Goal: Transaction & Acquisition: Purchase product/service

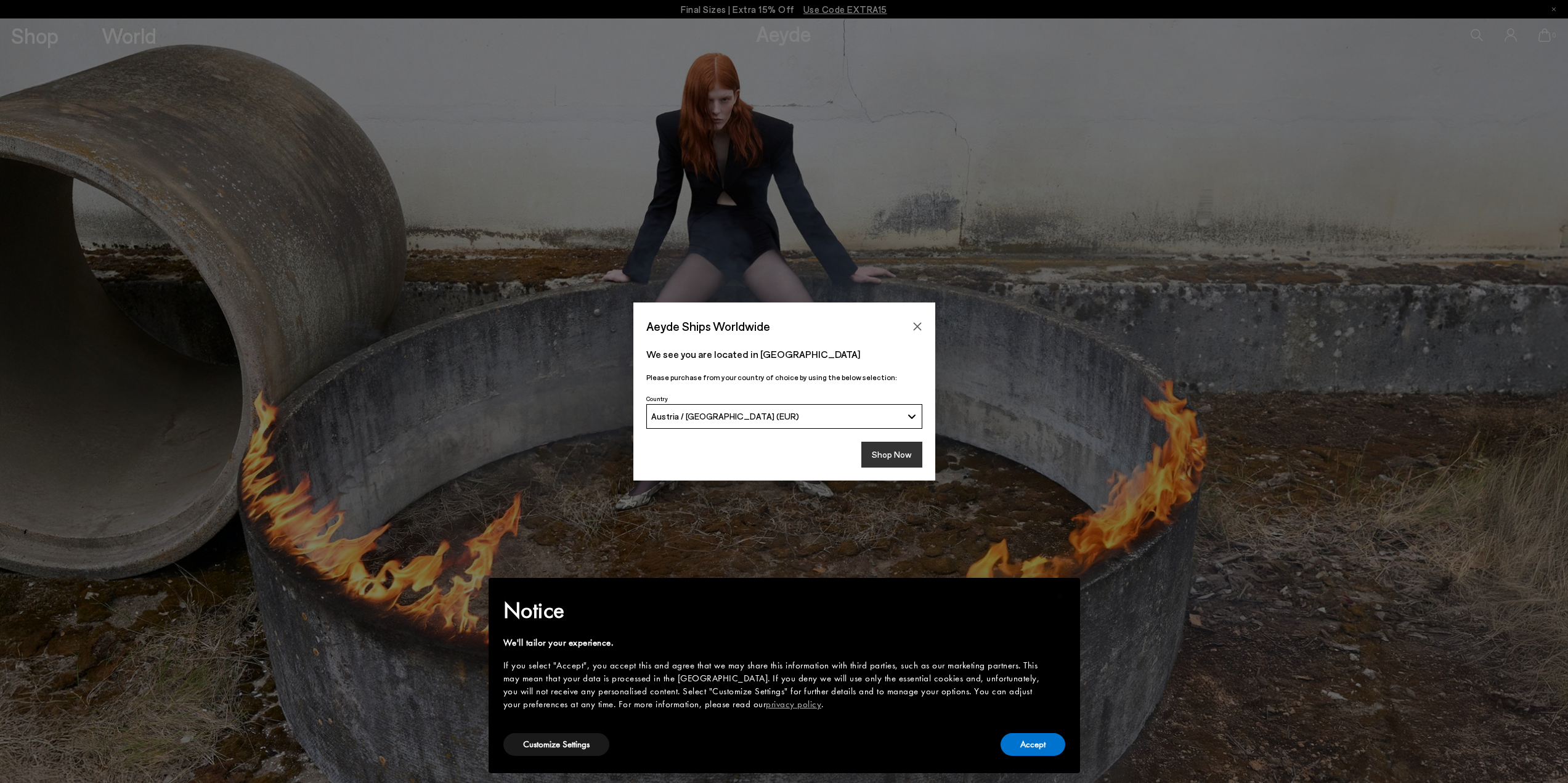
click at [868, 453] on button "Shop Now" at bounding box center [891, 454] width 61 height 26
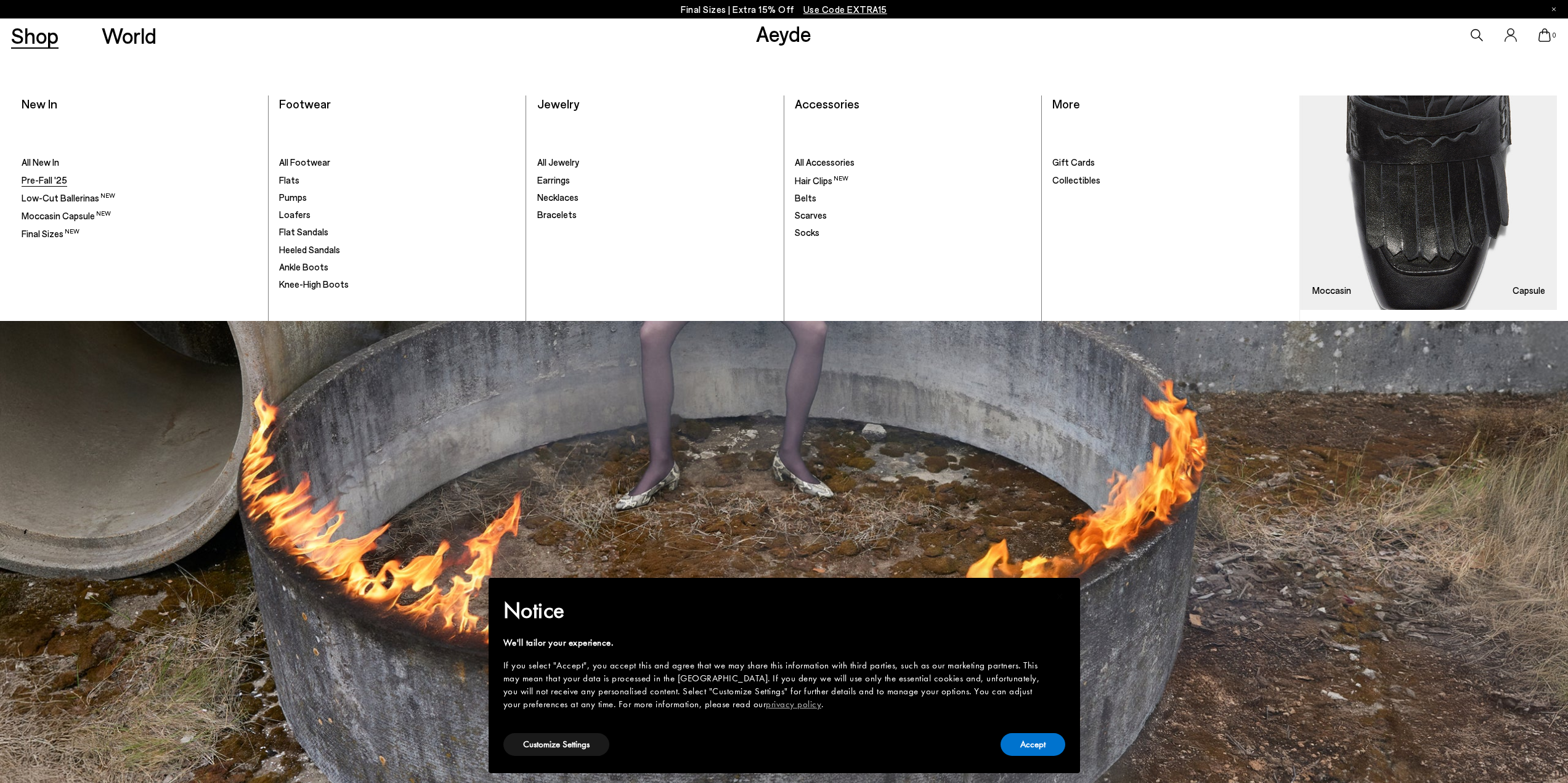
click at [37, 176] on span "Pre-Fall '25" at bounding box center [44, 180] width 46 height 11
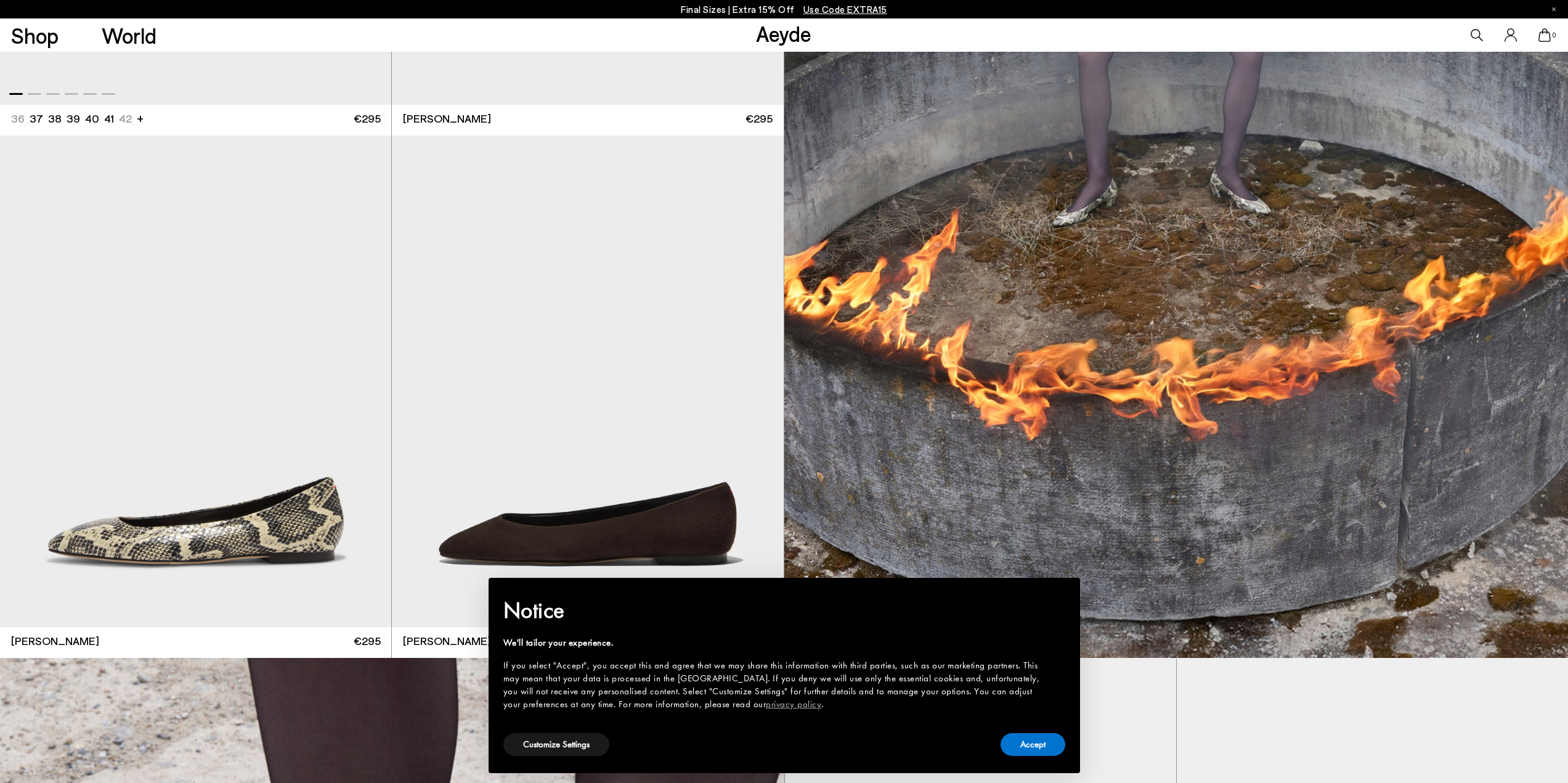
scroll to position [678, 0]
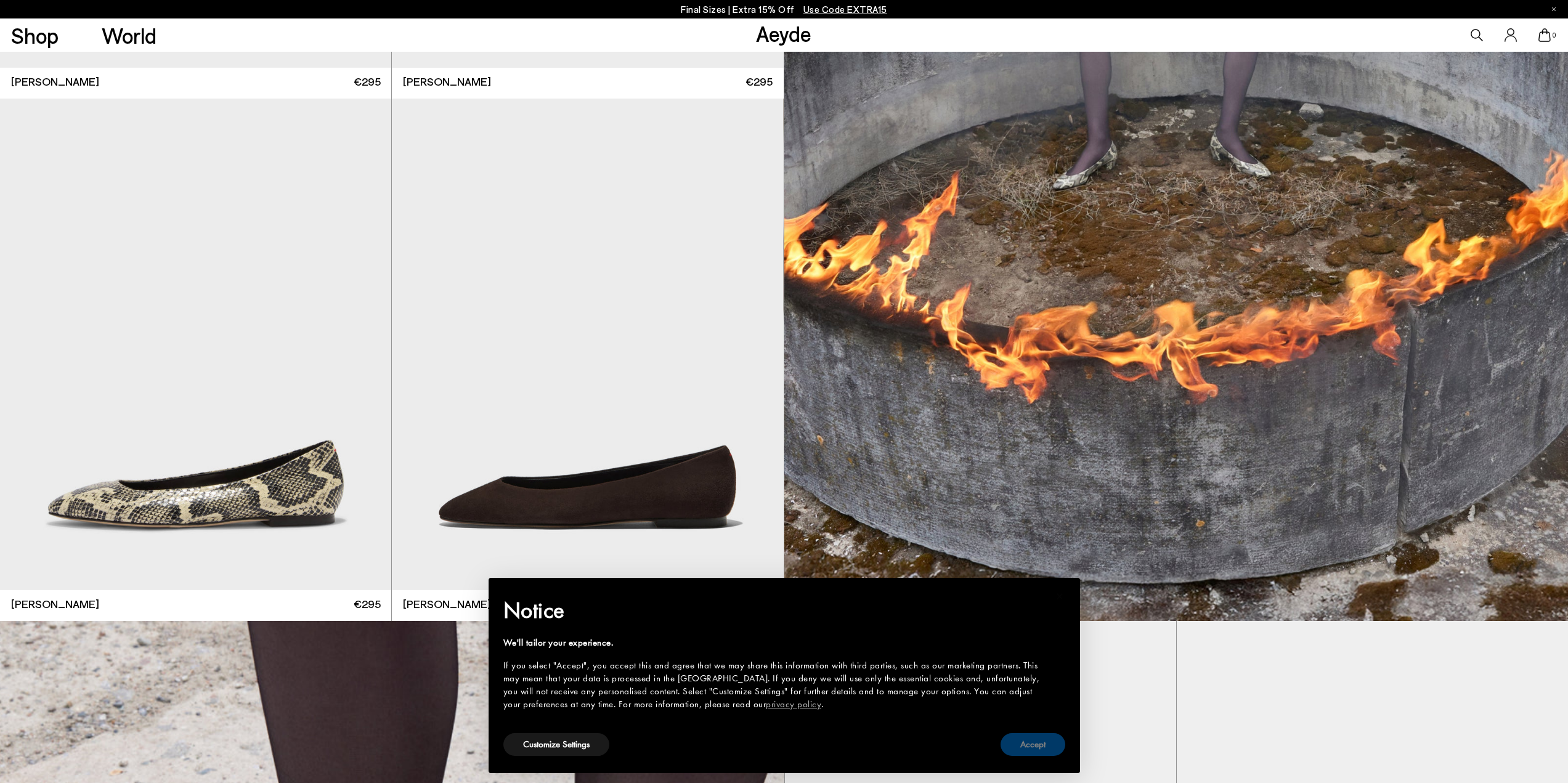
click at [1033, 748] on button "Accept" at bounding box center [1033, 744] width 65 height 22
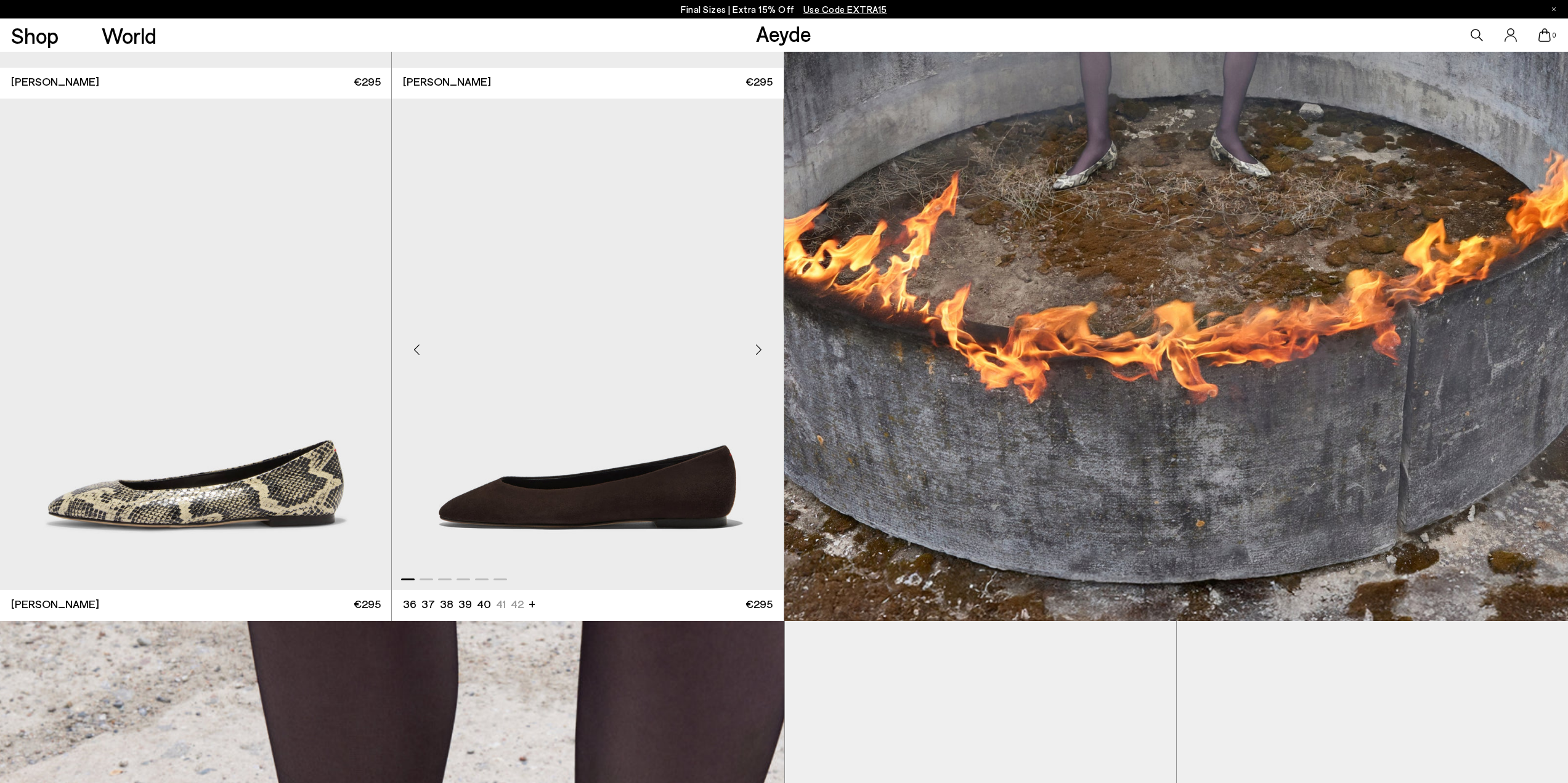
click at [756, 350] on div "Next slide" at bounding box center [759, 349] width 37 height 37
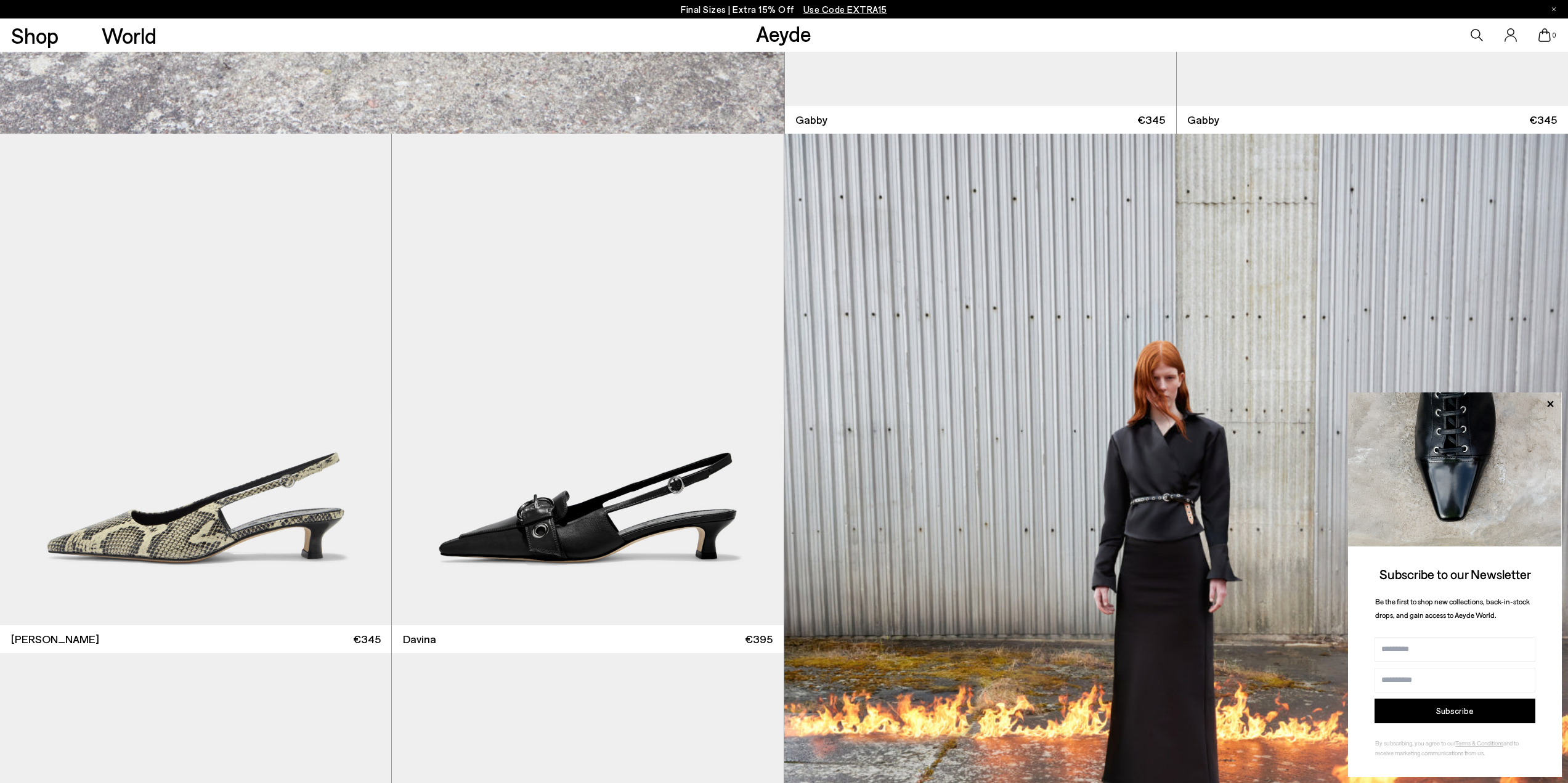
scroll to position [8868, 0]
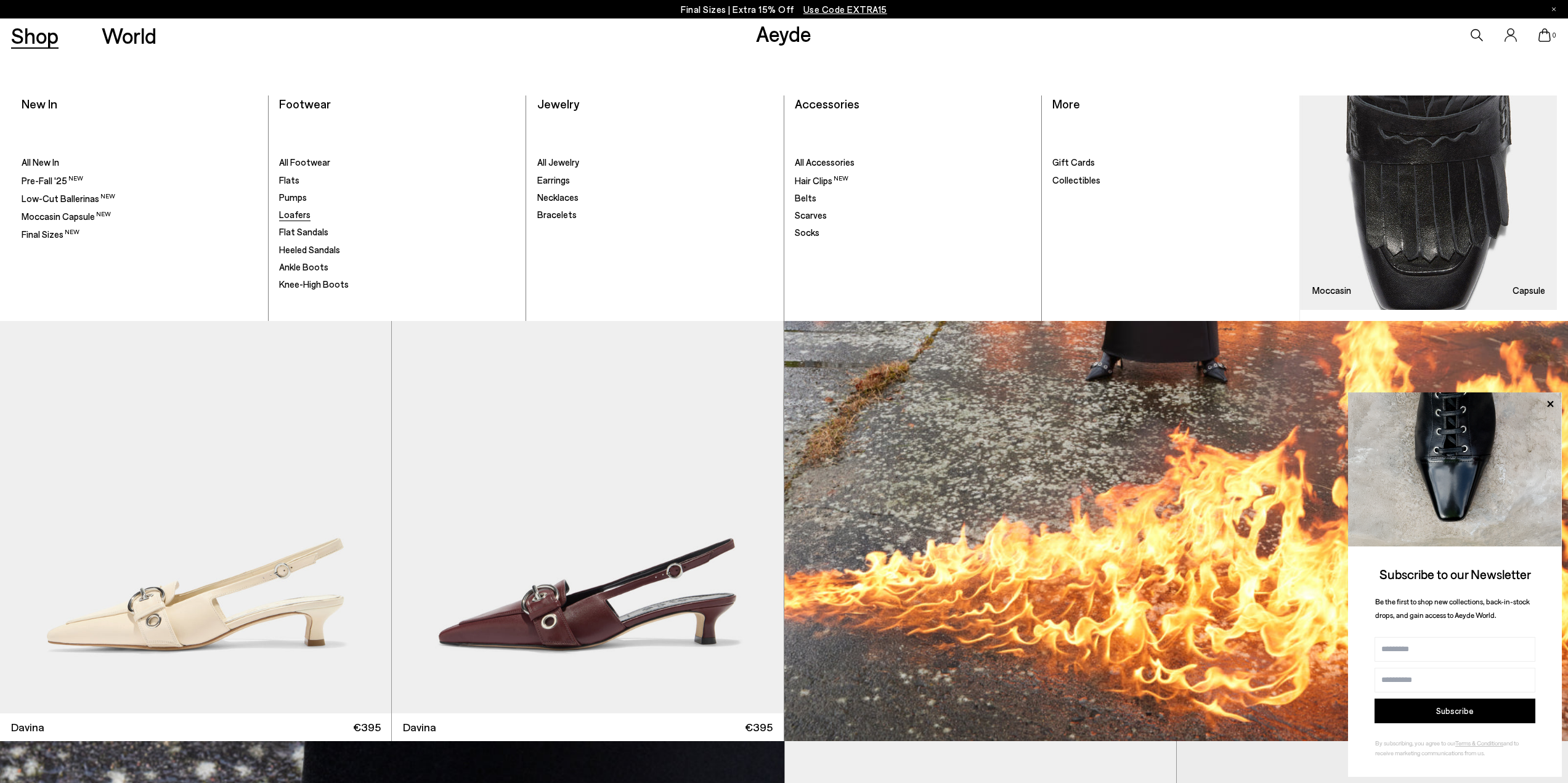
click at [296, 218] on span "Loafers" at bounding box center [294, 214] width 32 height 11
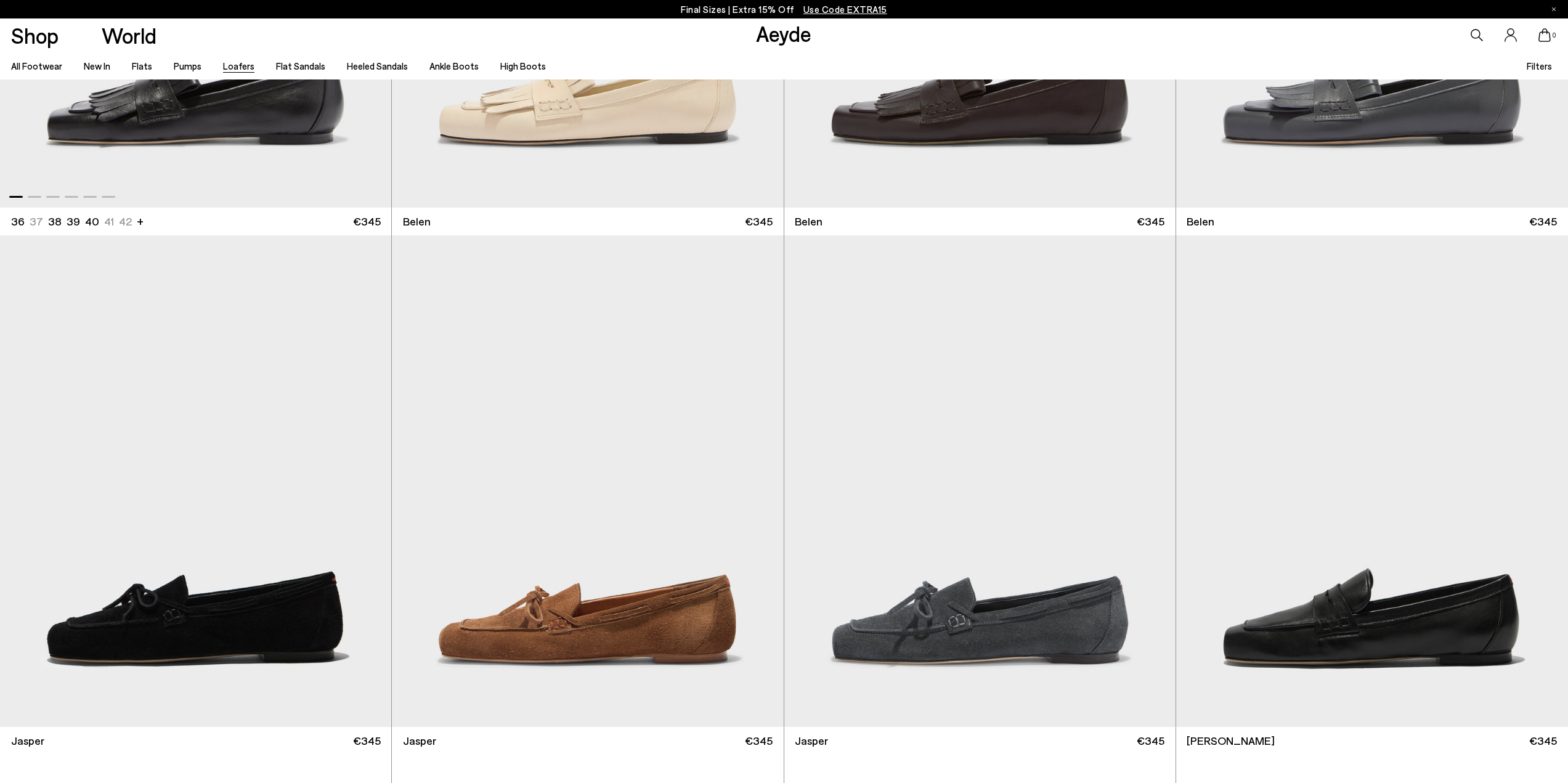
scroll to position [616, 0]
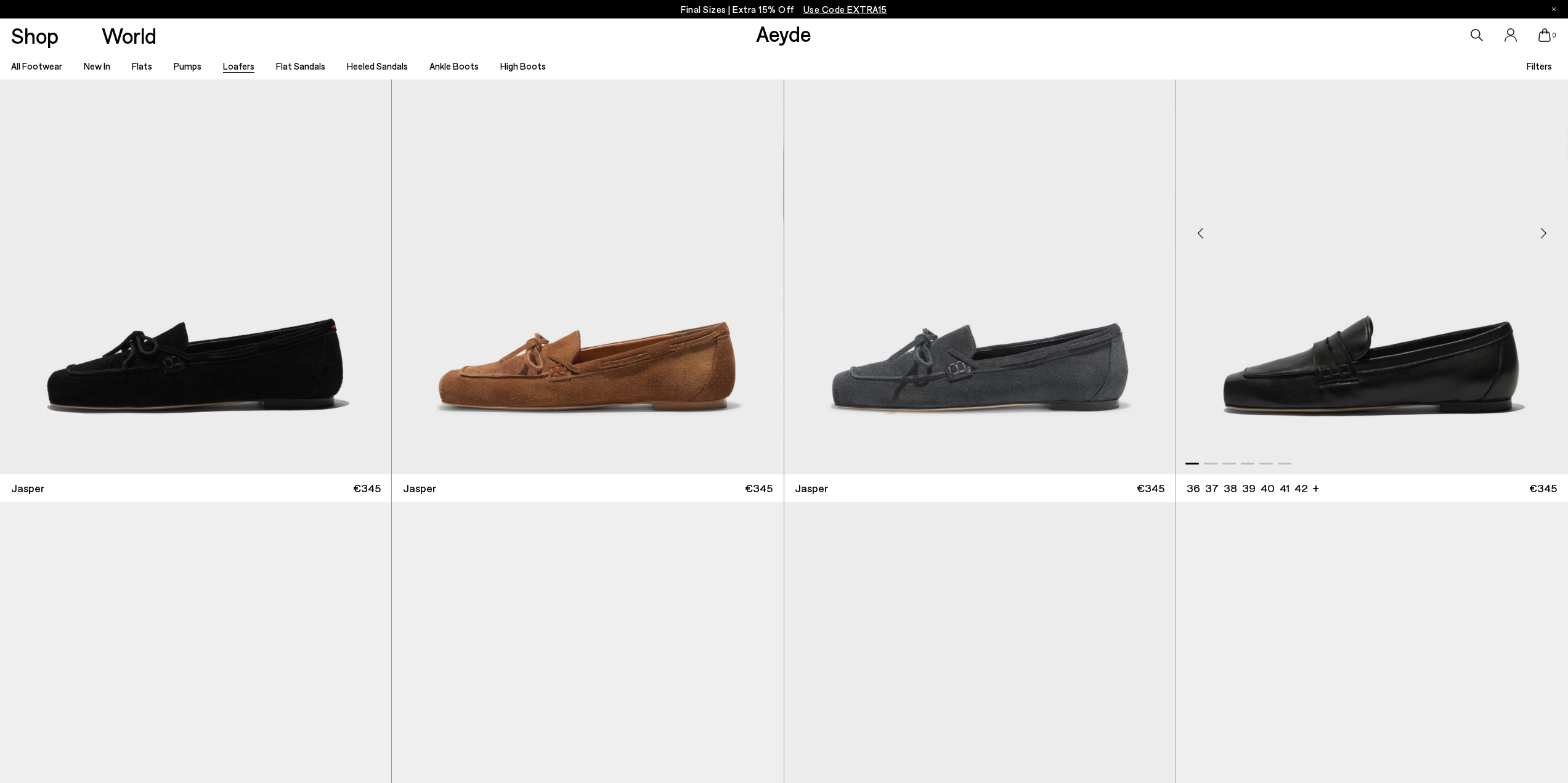
click at [1543, 230] on div "Next slide" at bounding box center [1543, 233] width 37 height 37
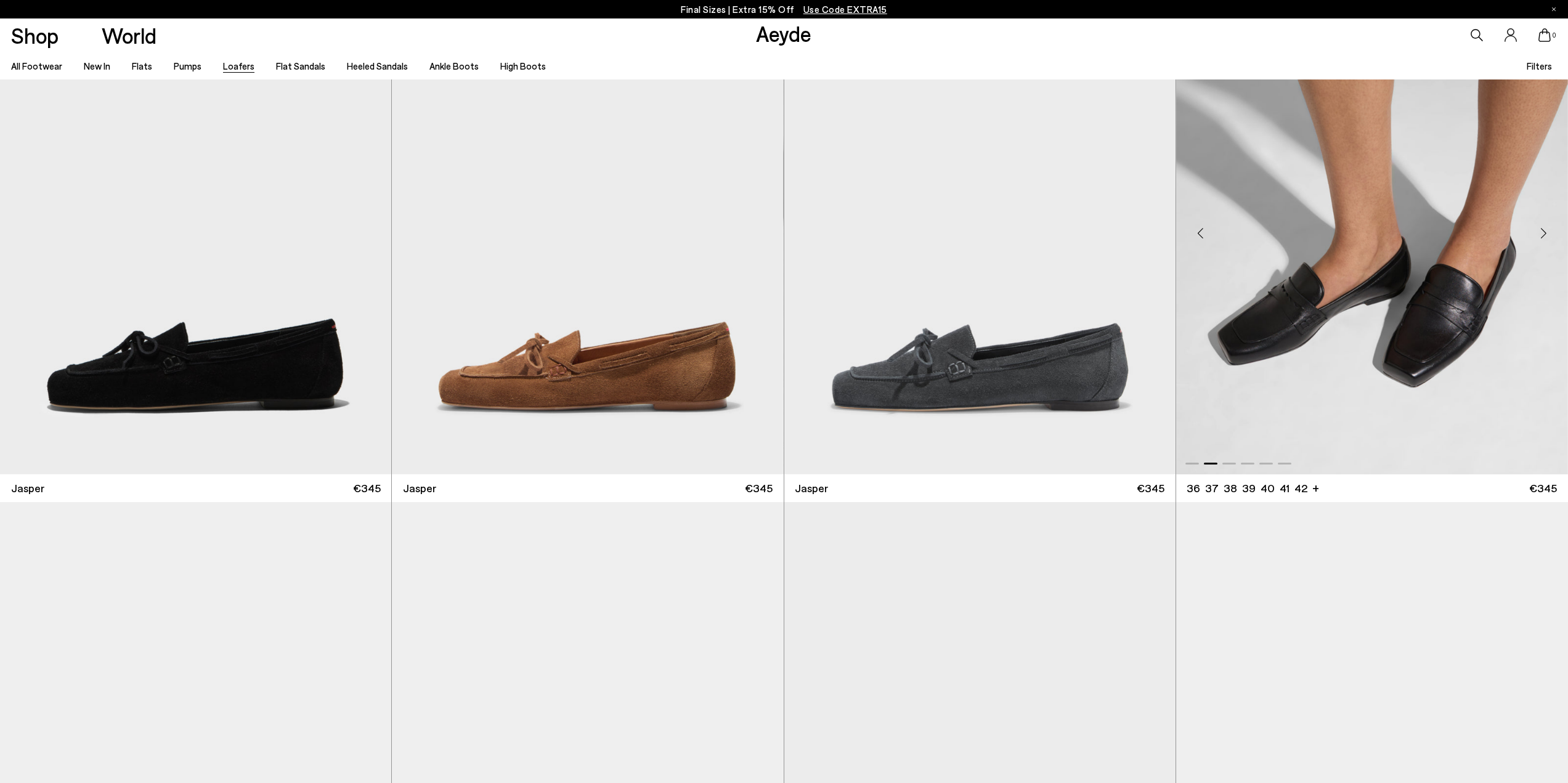
click at [1542, 230] on div "Next slide" at bounding box center [1543, 233] width 37 height 37
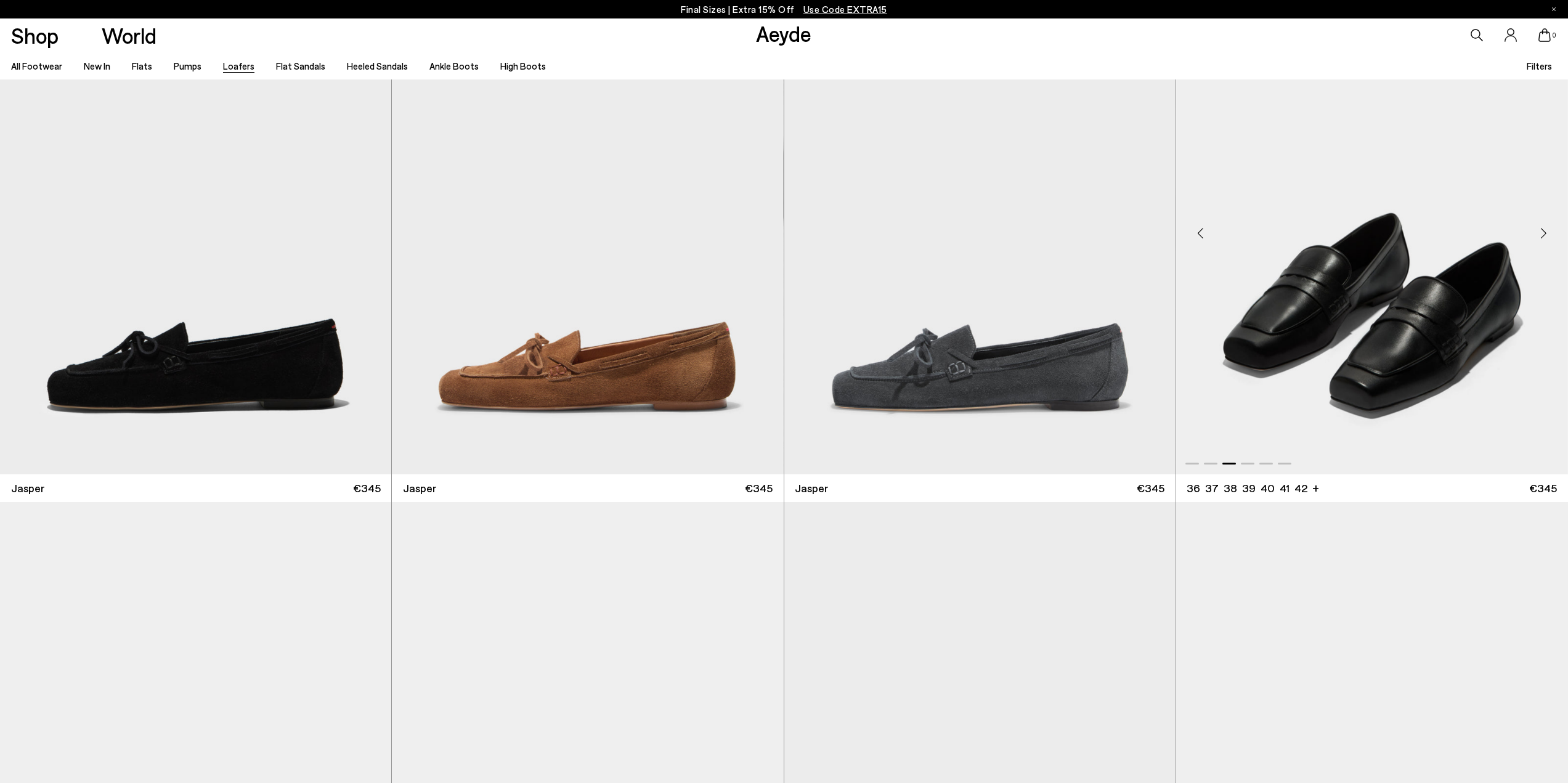
scroll to position [1047, 0]
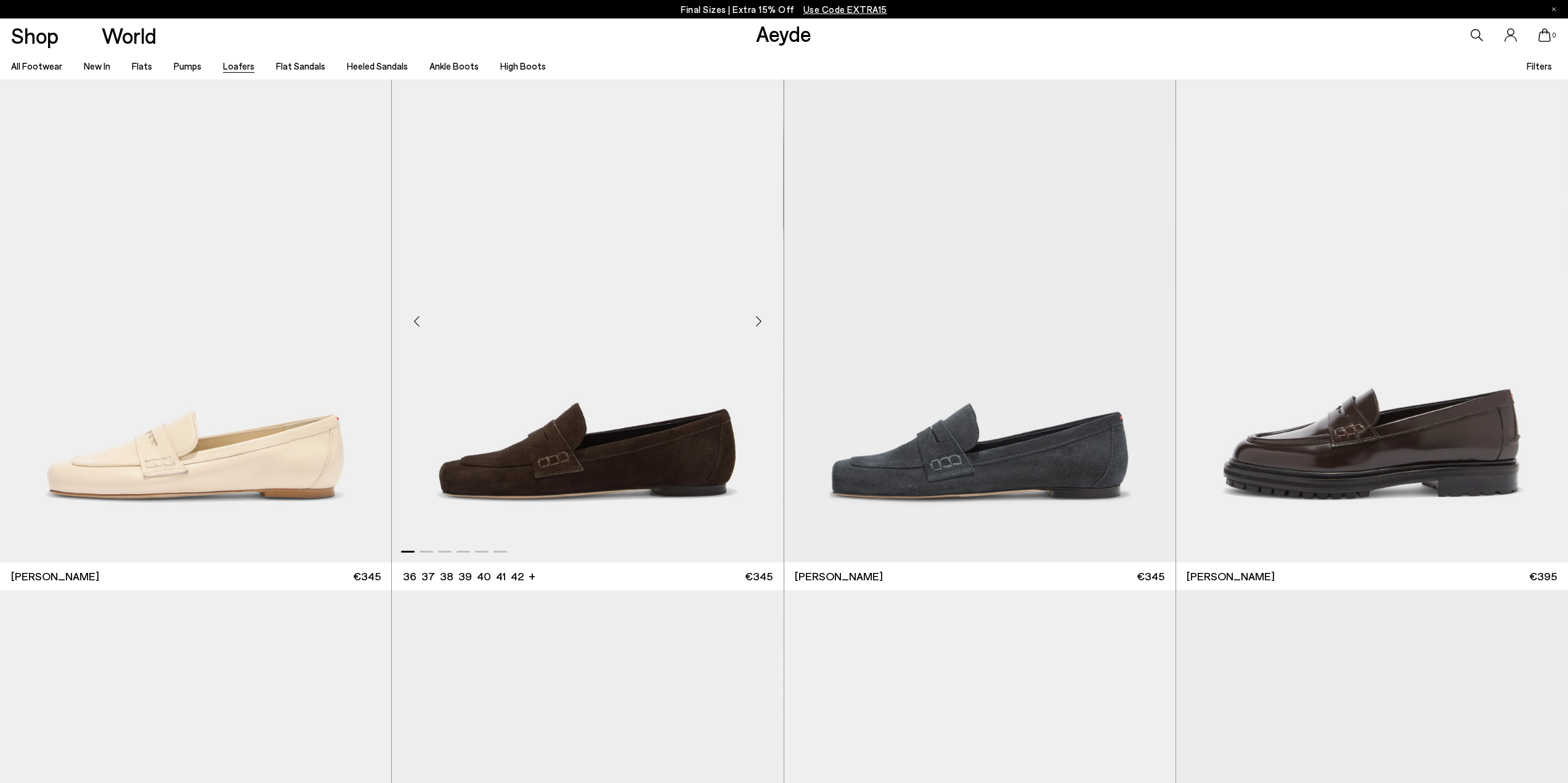
click at [762, 321] on div "Next slide" at bounding box center [759, 321] width 37 height 37
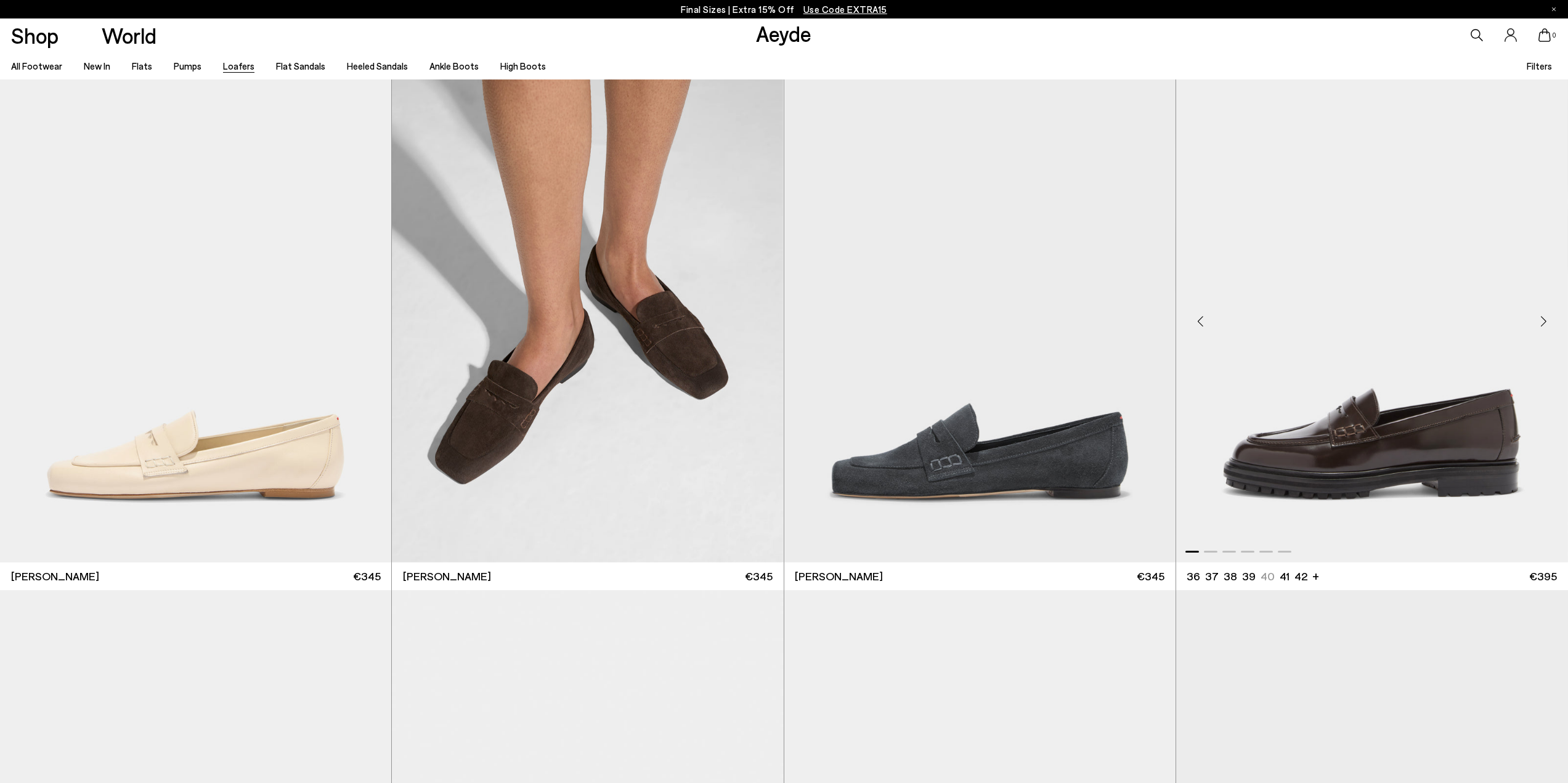
click at [1541, 320] on div "Next slide" at bounding box center [1543, 321] width 37 height 37
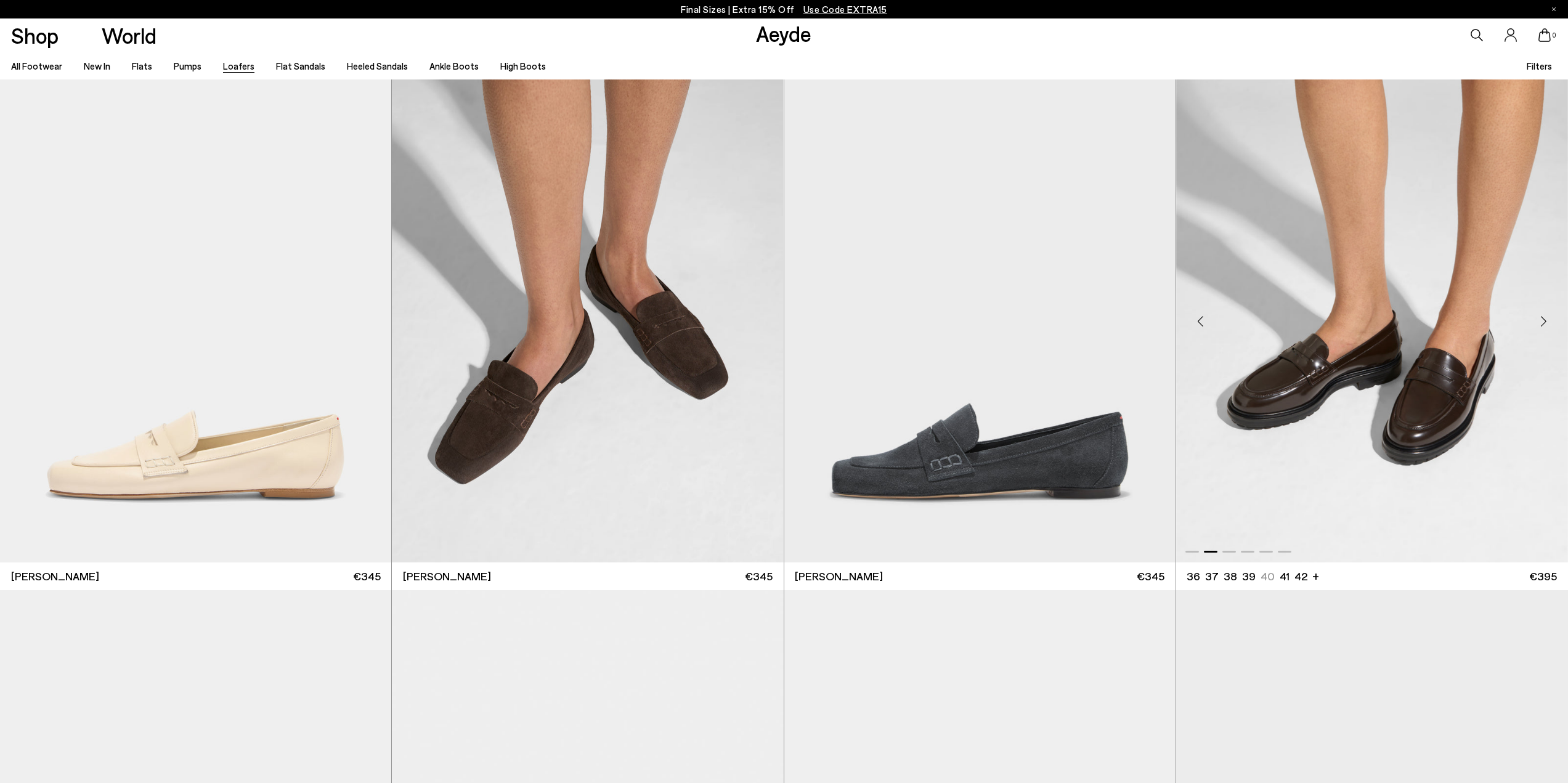
click at [1541, 320] on div "Next slide" at bounding box center [1543, 321] width 37 height 37
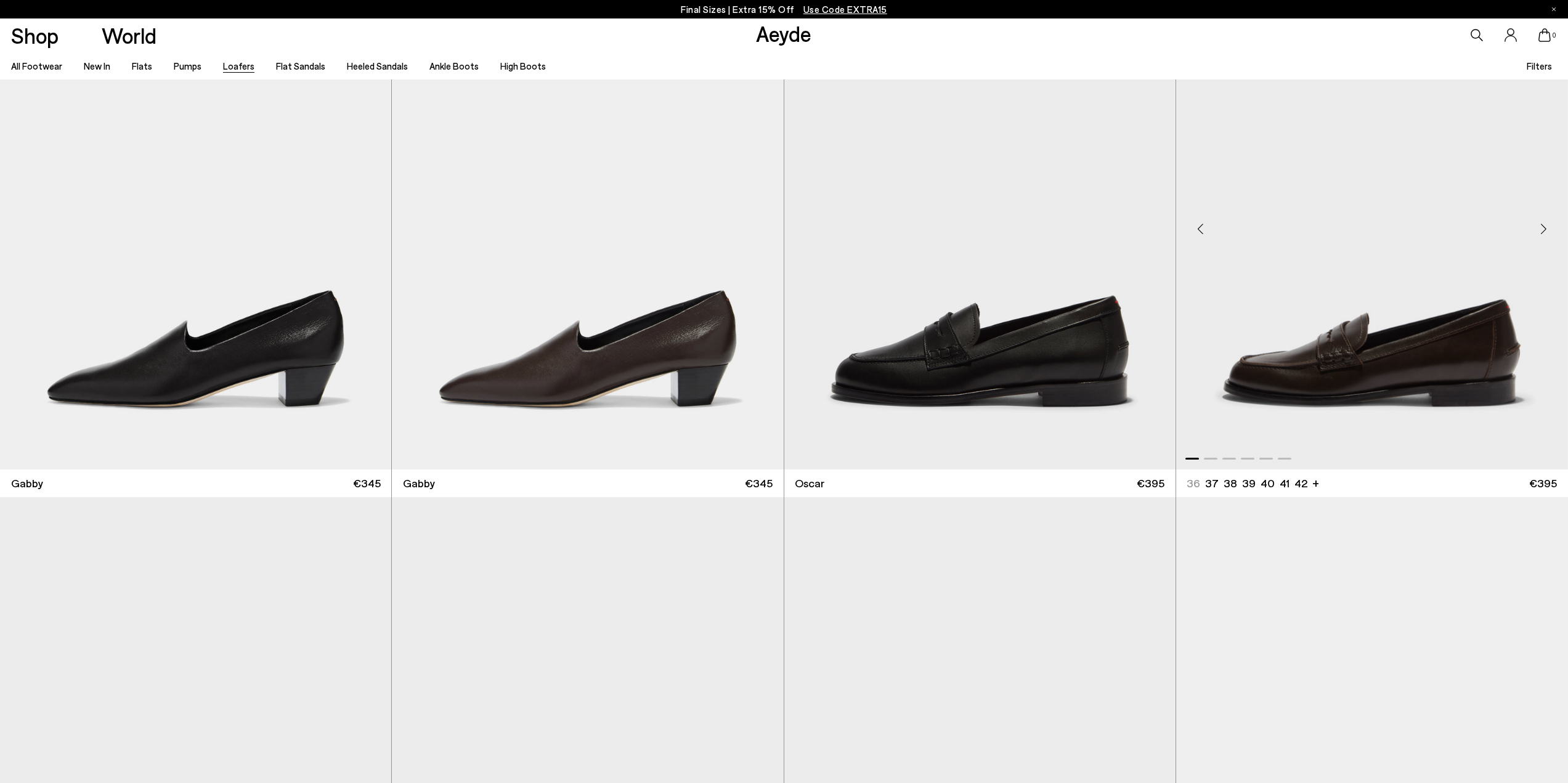
scroll to position [2710, 0]
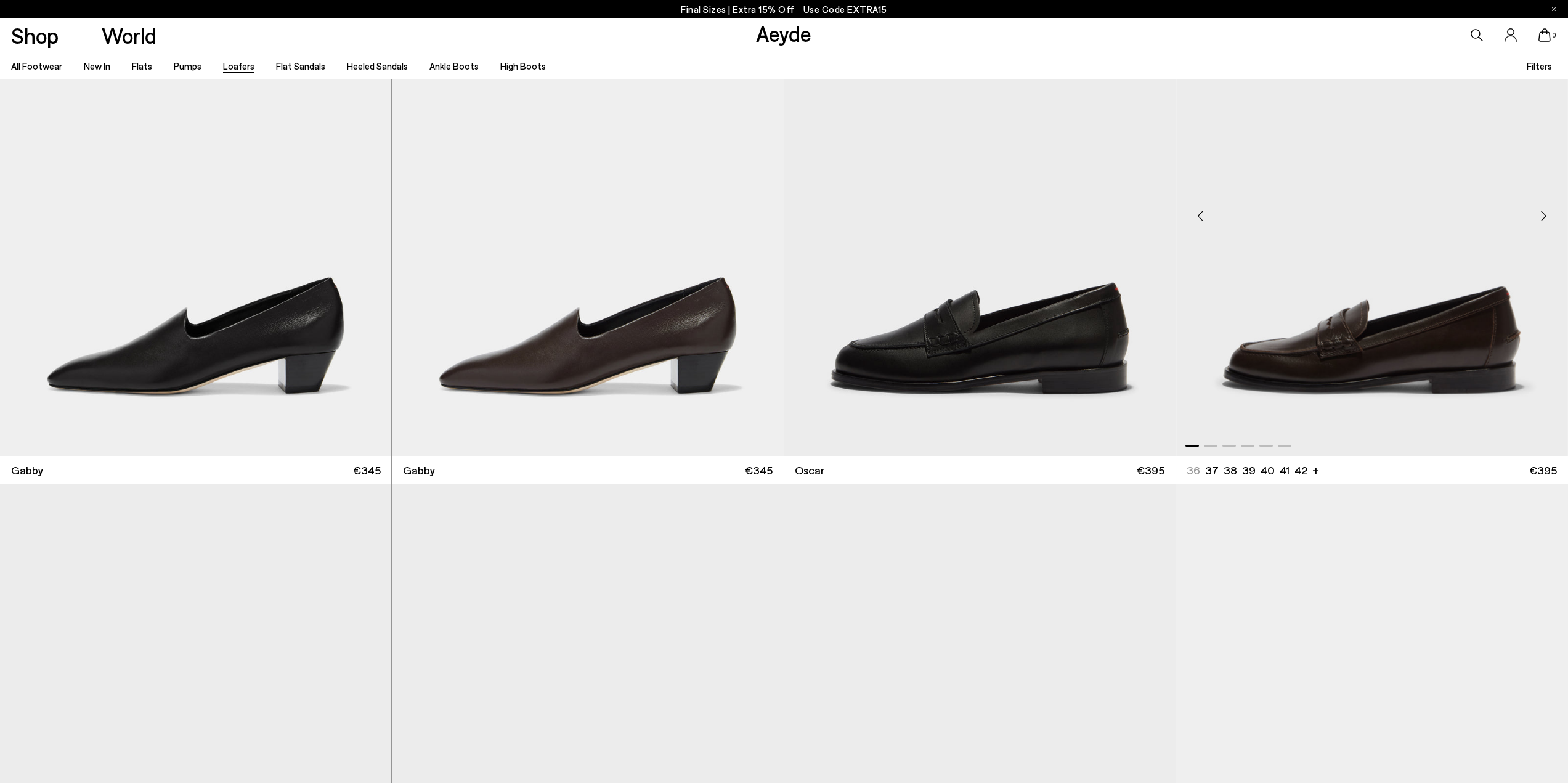
click at [1544, 216] on div "Next slide" at bounding box center [1543, 216] width 37 height 37
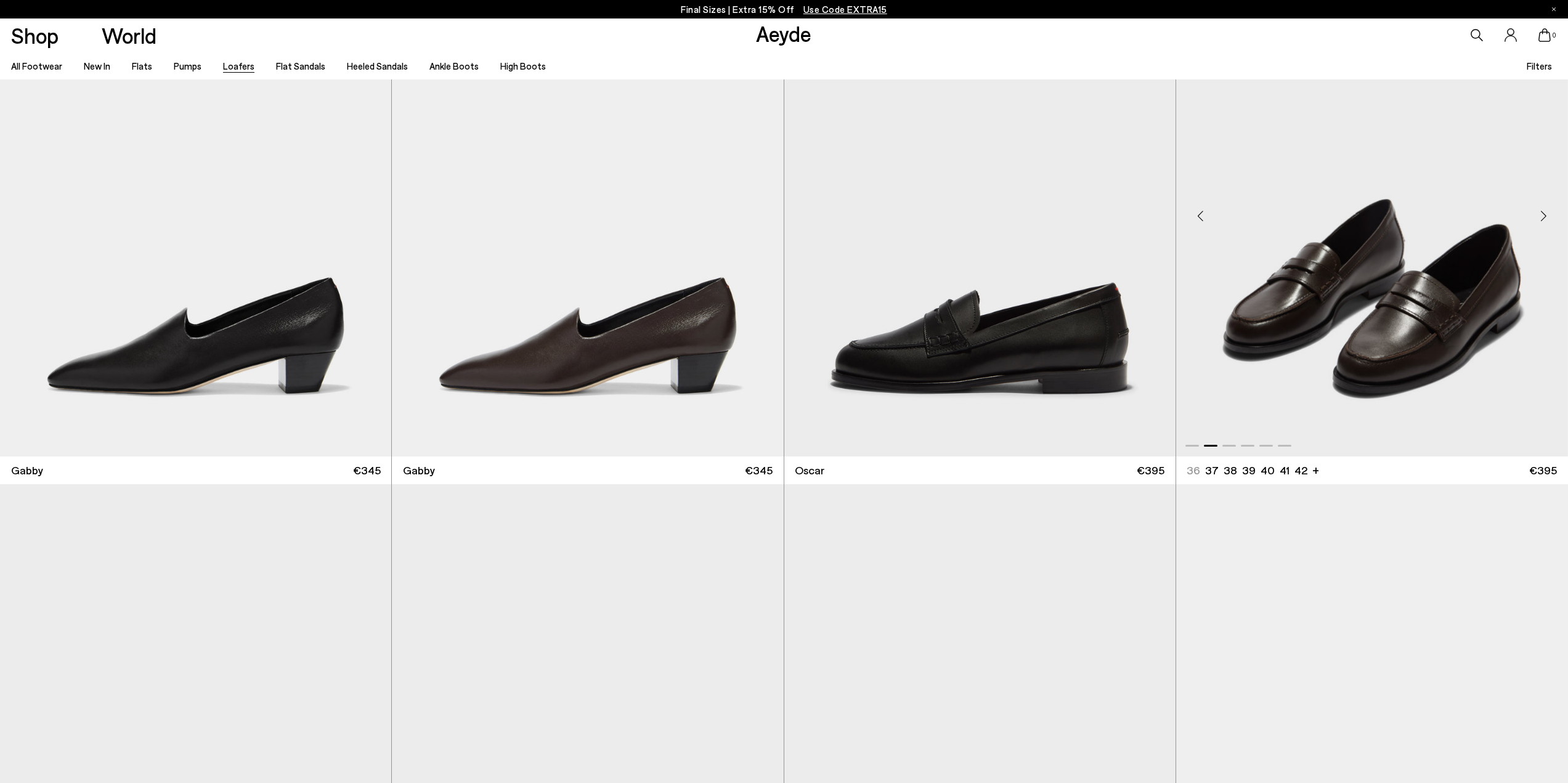
click at [1544, 216] on div "Next slide" at bounding box center [1543, 216] width 37 height 37
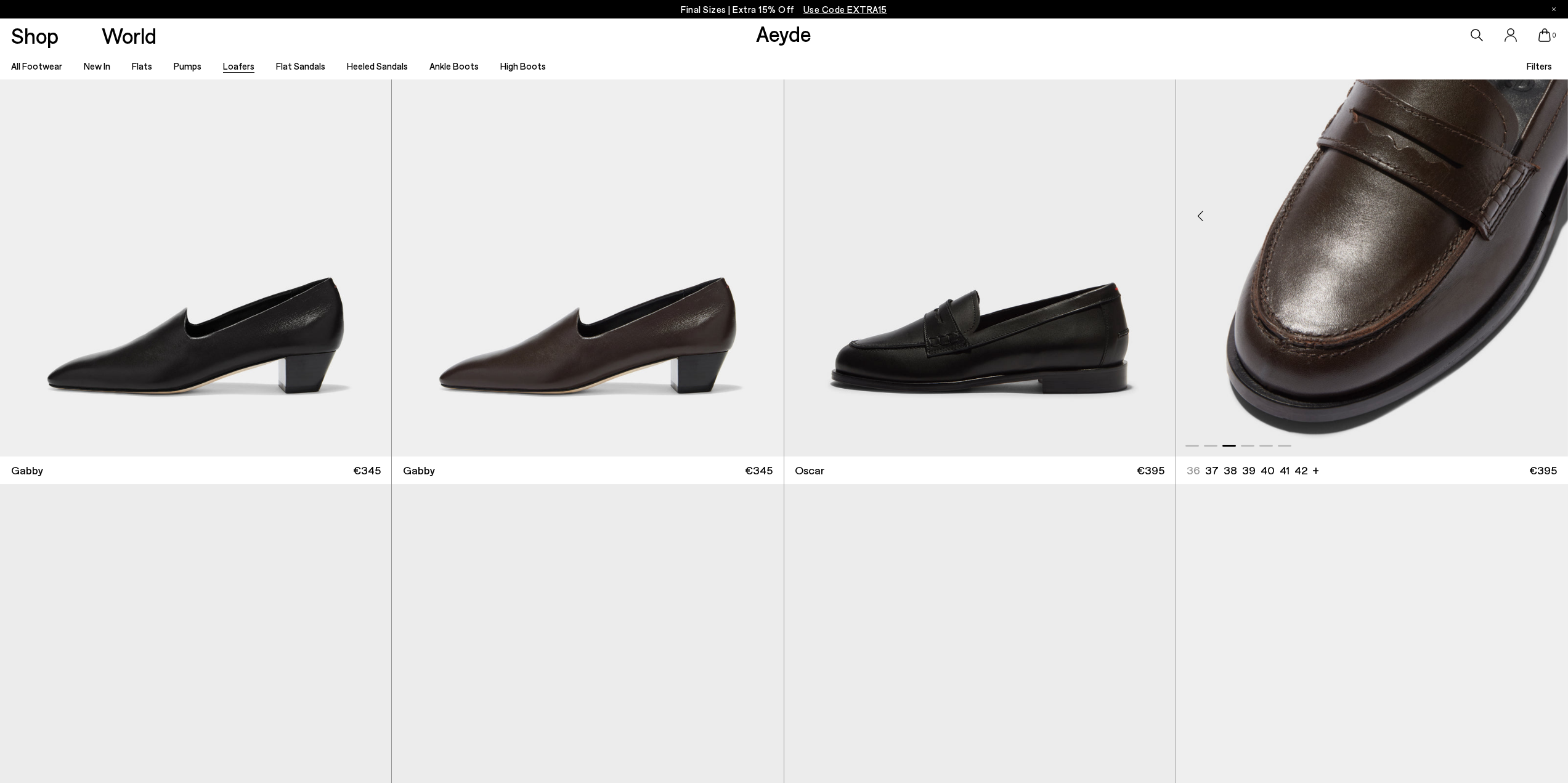
click at [1544, 216] on div "Next slide" at bounding box center [1543, 216] width 37 height 37
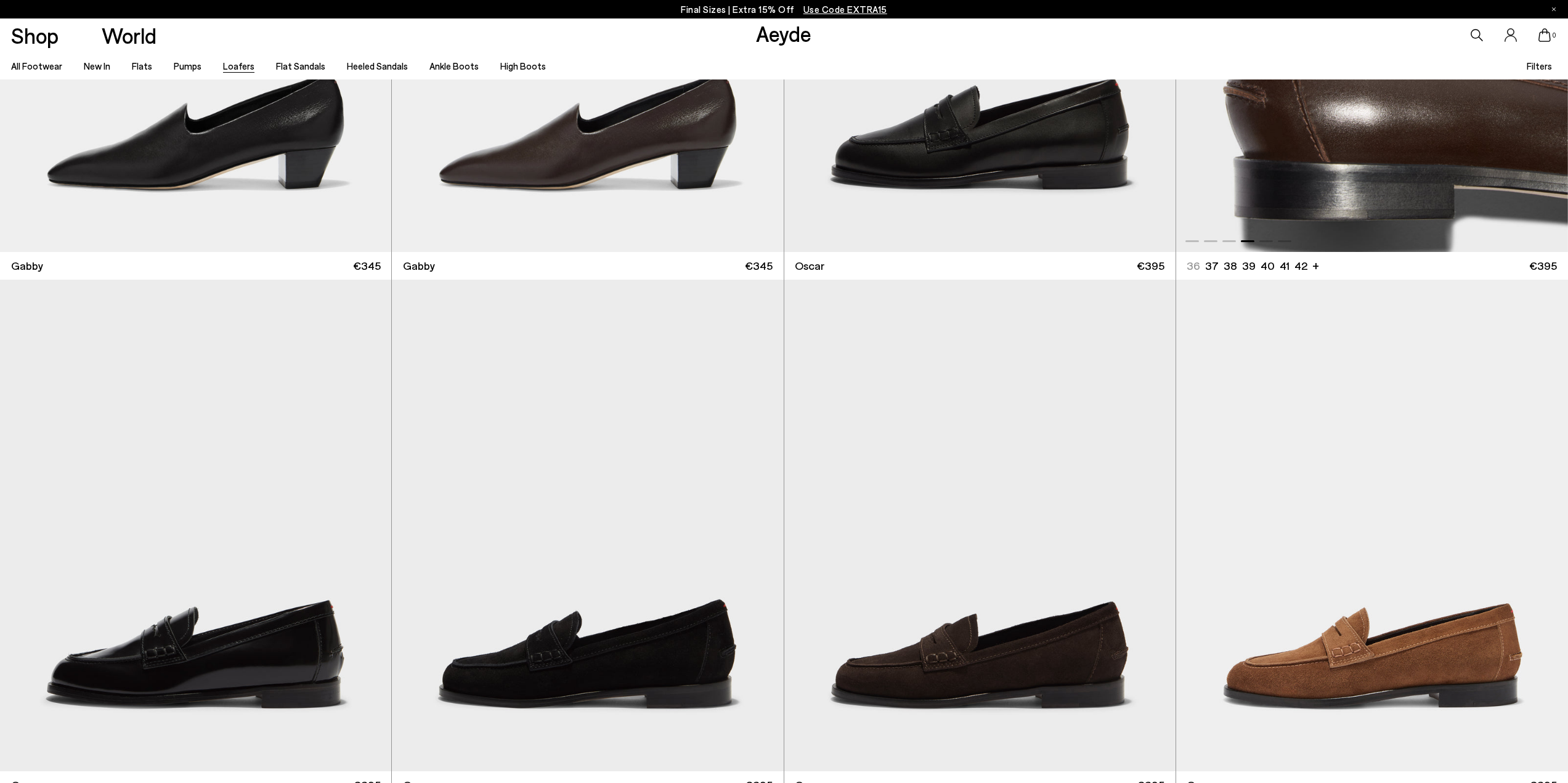
scroll to position [3140, 0]
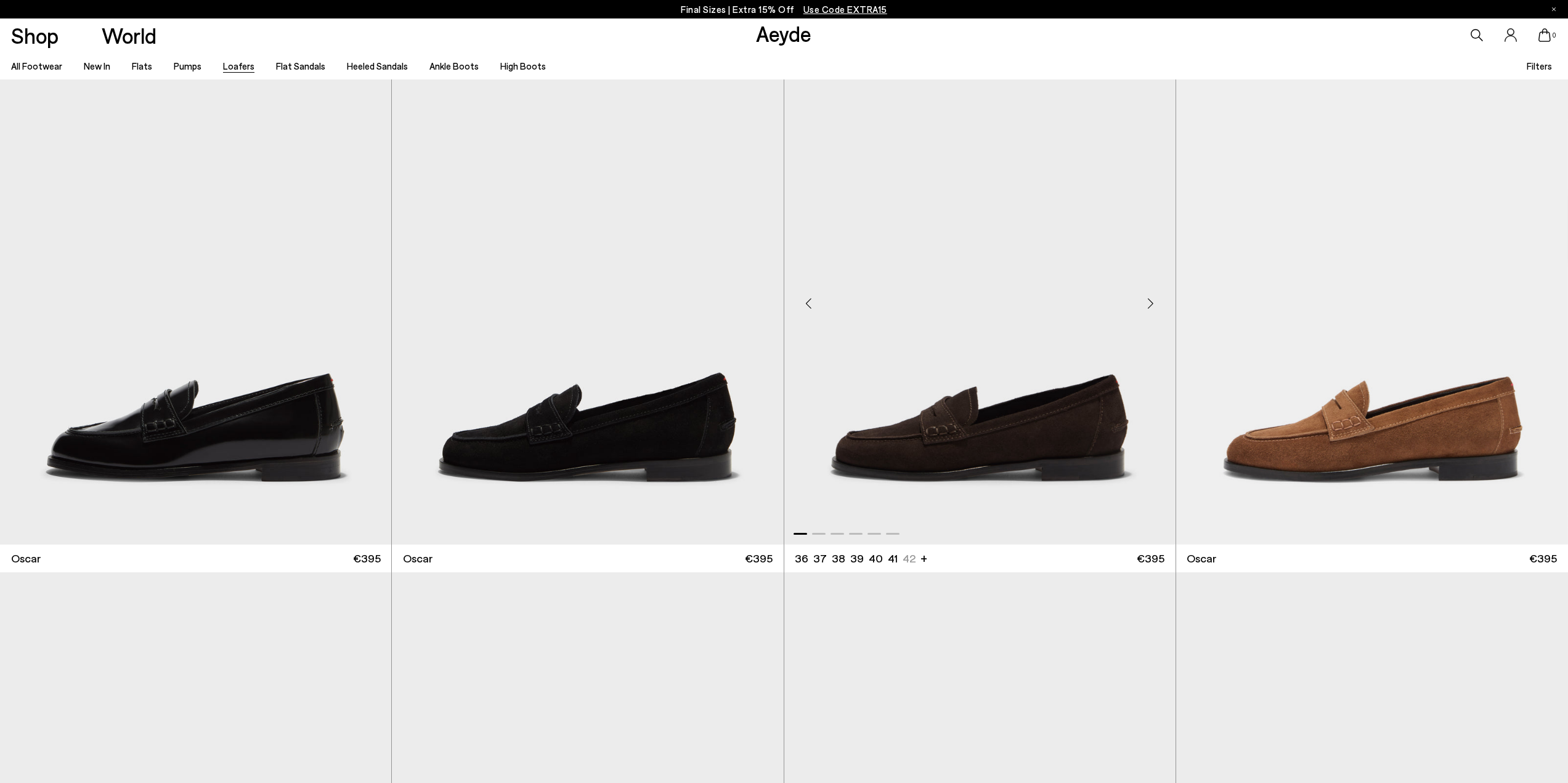
click at [1158, 302] on div "Next slide" at bounding box center [1151, 303] width 37 height 37
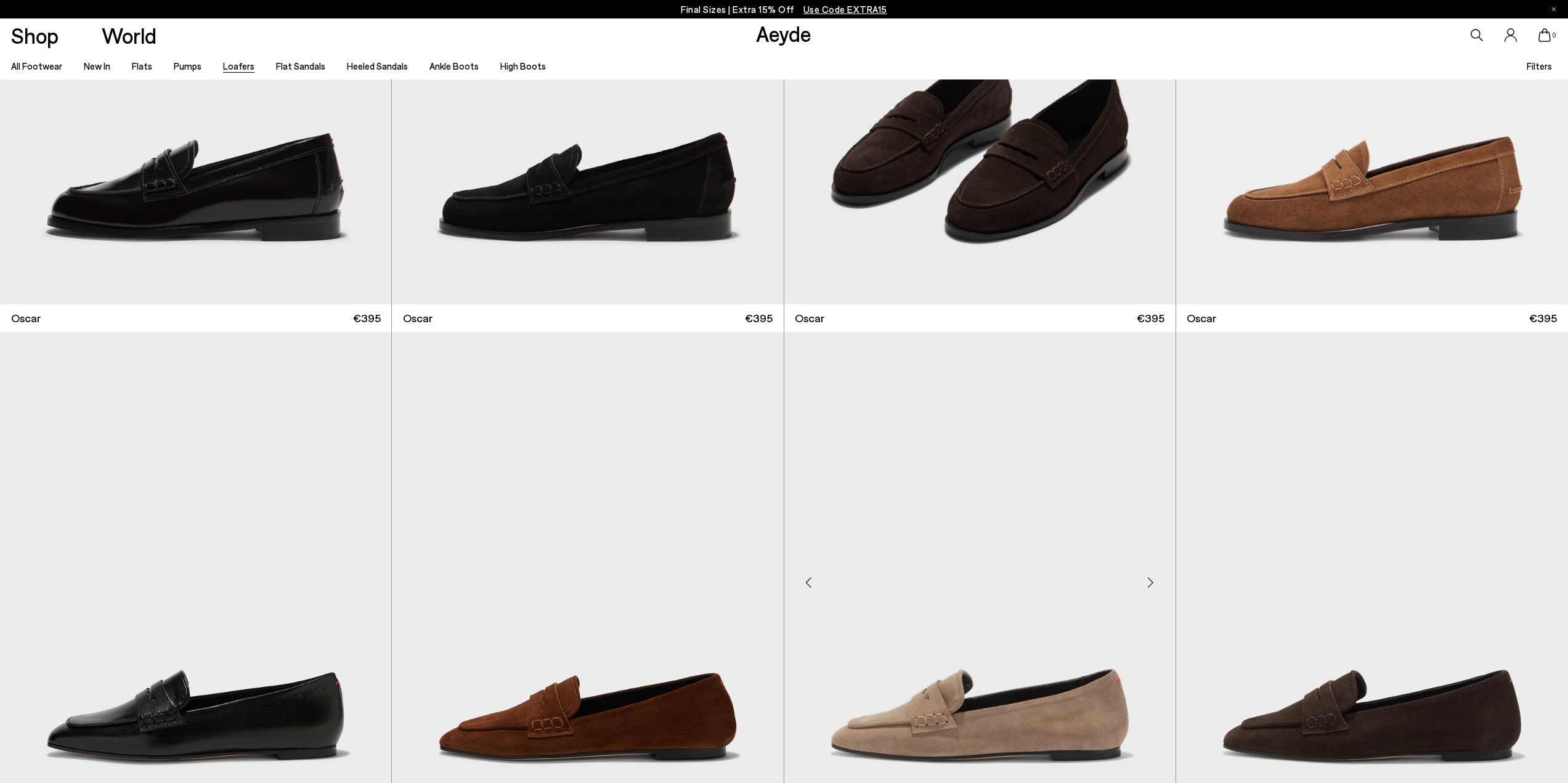
scroll to position [3633, 0]
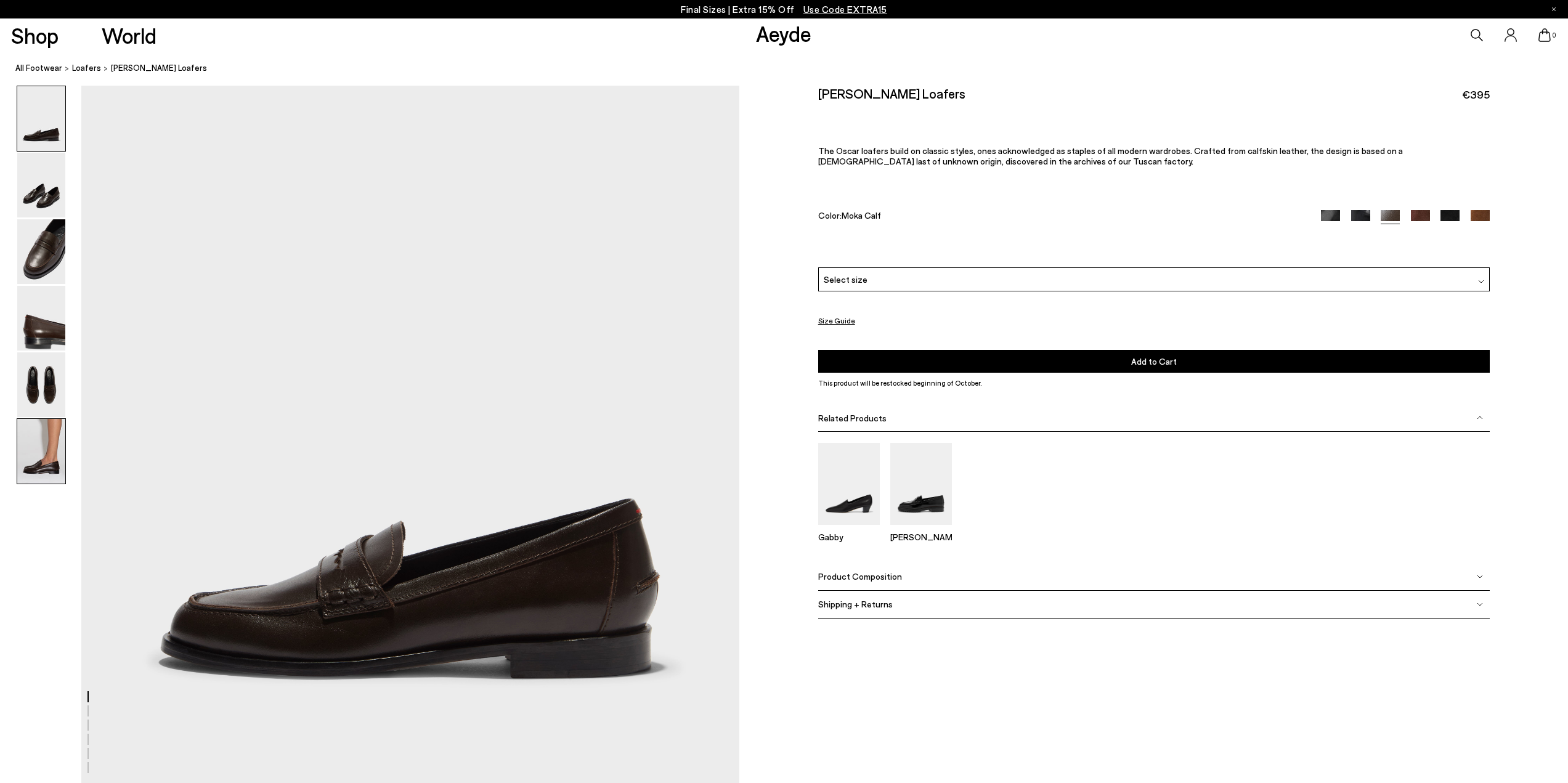
click at [43, 459] on img at bounding box center [41, 451] width 48 height 65
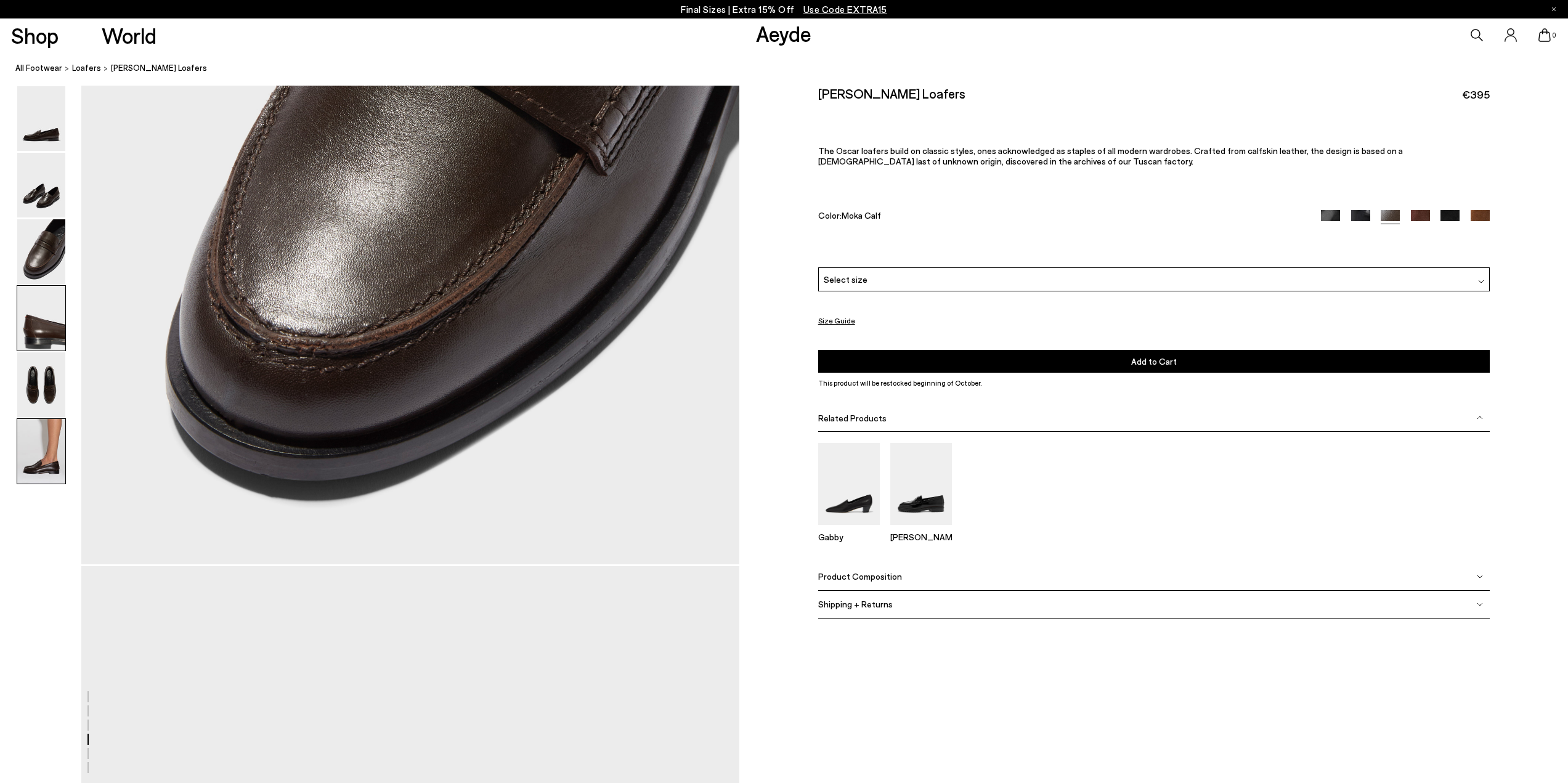
scroll to position [4301, 0]
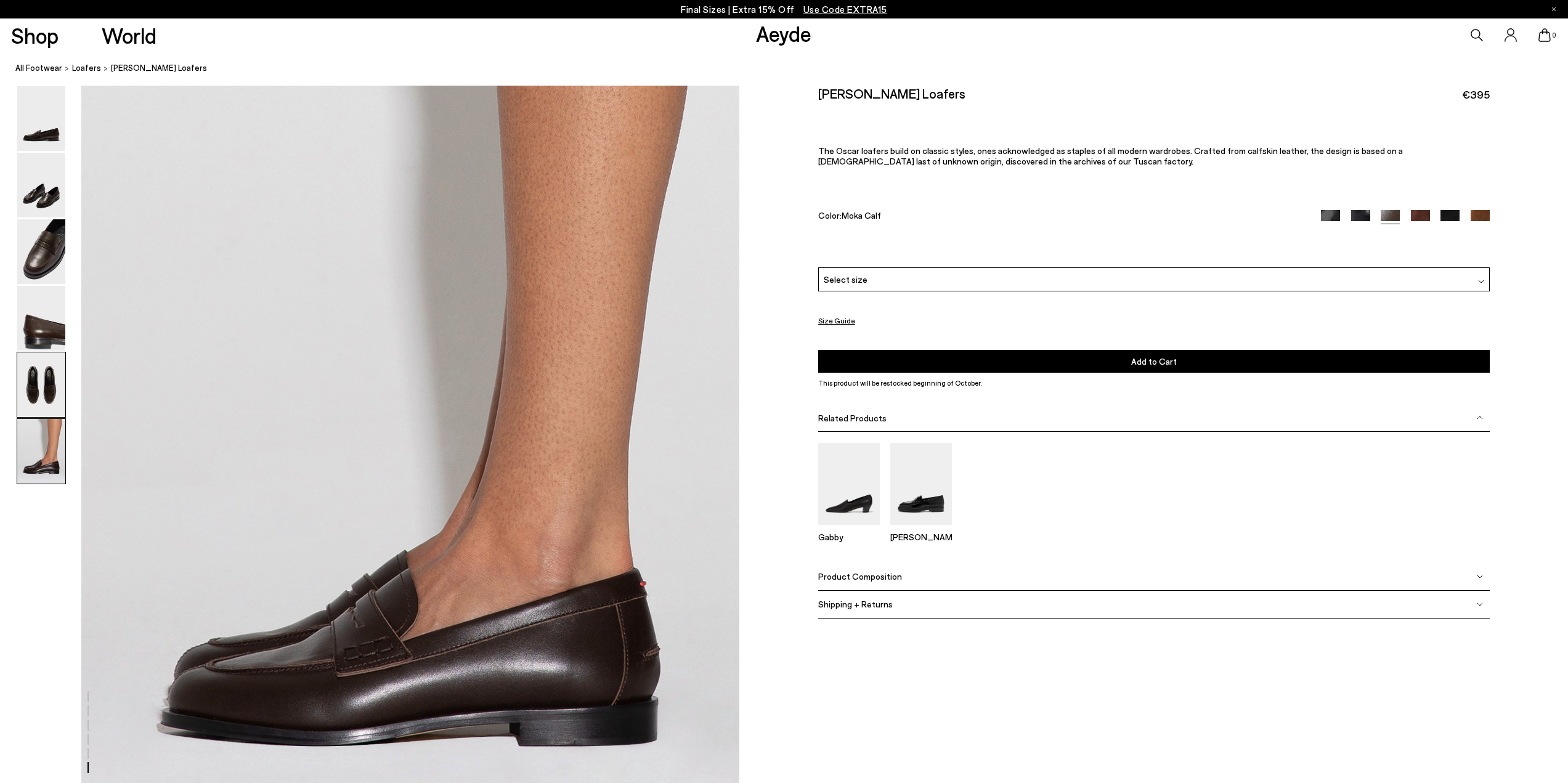
click at [41, 353] on img at bounding box center [41, 385] width 48 height 65
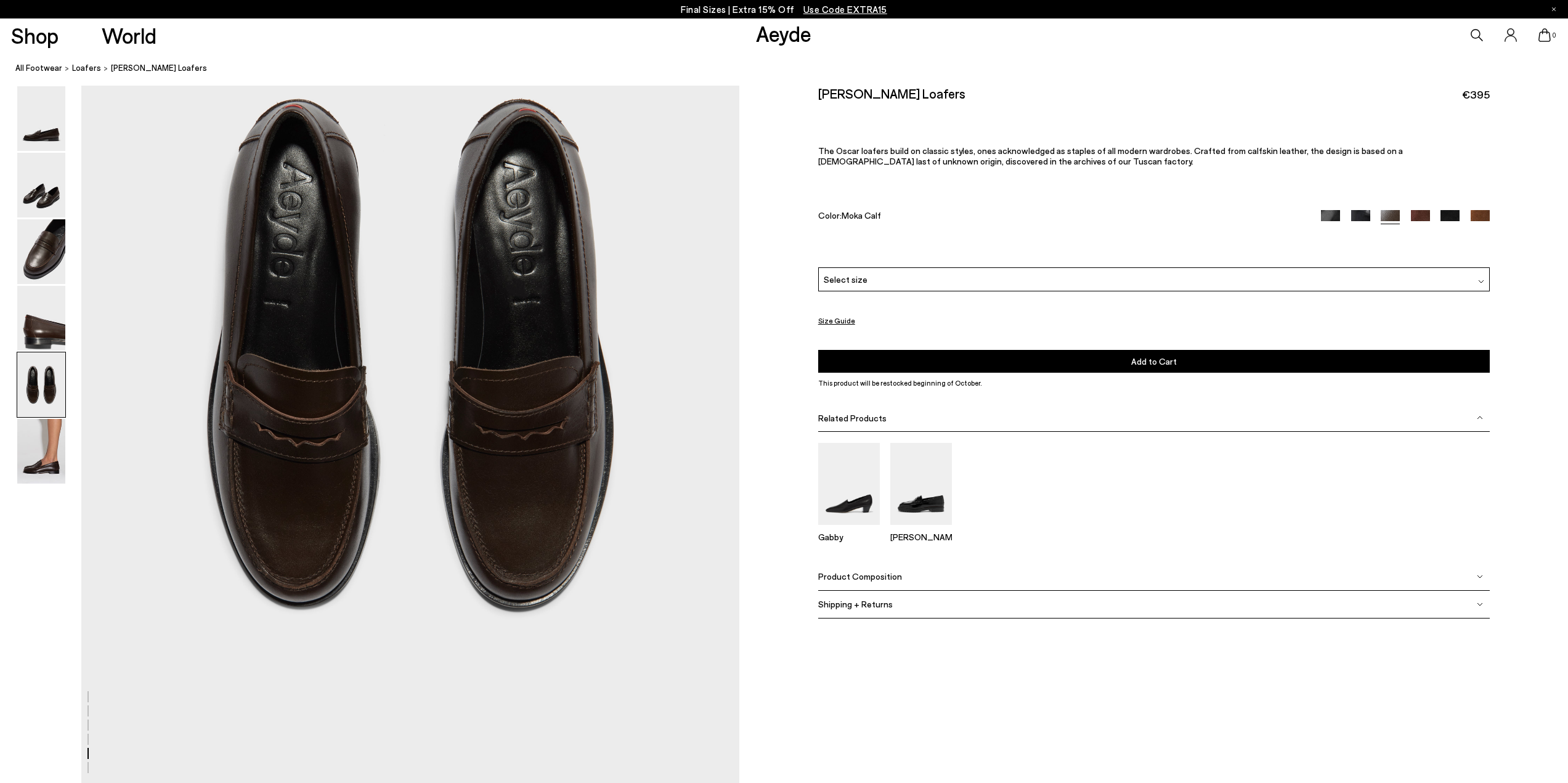
scroll to position [3338, 0]
